Goal: Transaction & Acquisition: Purchase product/service

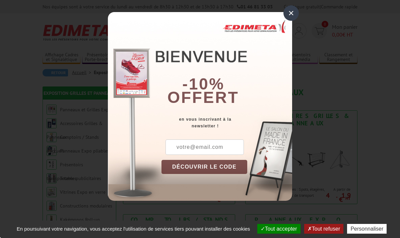
click at [292, 16] on div "×" at bounding box center [291, 12] width 15 height 15
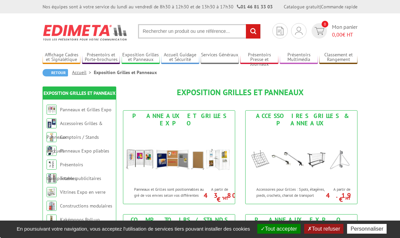
click at [288, 227] on button "Tout accepter" at bounding box center [278, 229] width 43 height 10
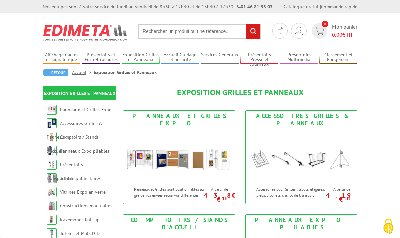
scroll to position [11, 0]
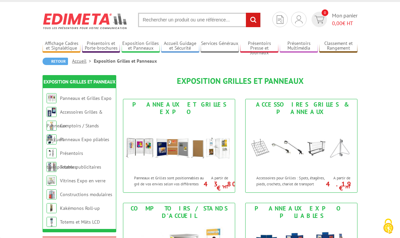
click at [294, 150] on img at bounding box center [302, 144] width 112 height 54
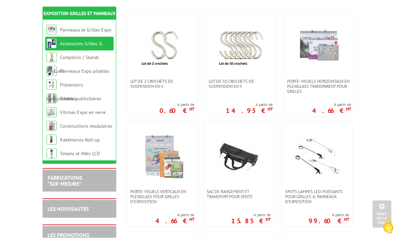
scroll to position [140, 0]
click at [340, 187] on link at bounding box center [317, 155] width 71 height 67
